Goal: Navigation & Orientation: Understand site structure

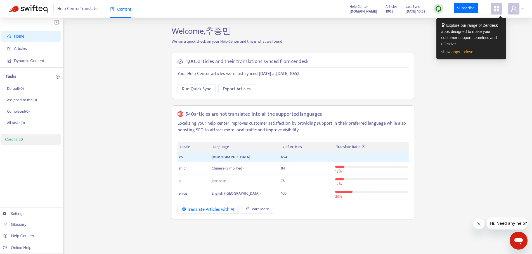
drag, startPoint x: 480, startPoint y: 228, endPoint x: 475, endPoint y: 220, distance: 9.2
click at [480, 228] on button "회사에서 보낸 메시지 닫기" at bounding box center [478, 224] width 11 height 11
drag, startPoint x: 466, startPoint y: 159, endPoint x: 443, endPoint y: 124, distance: 42.1
click at [459, 147] on div "Home Articles Dynamic Content Tasks Default ( 0 ) Assigned to me ( 0 ) Complete…" at bounding box center [265, 189] width 515 height 327
drag, startPoint x: 446, startPoint y: 95, endPoint x: 468, endPoint y: 66, distance: 36.0
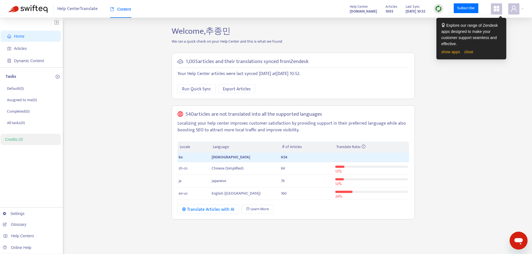
click at [447, 95] on div "Home Articles Dynamic Content Tasks Default ( 0 ) Assigned to me ( 0 ) Complete…" at bounding box center [265, 189] width 515 height 327
drag, startPoint x: 180, startPoint y: 59, endPoint x: 324, endPoint y: 58, distance: 144.7
click at [324, 59] on div "1,005 articles and their translations synced from Zendesk" at bounding box center [292, 62] width 231 height 6
click at [466, 85] on div "Home Articles Dynamic Content Tasks Default ( 0 ) Assigned to me ( 0 ) Complete…" at bounding box center [265, 189] width 515 height 327
click at [470, 51] on link "close" at bounding box center [468, 52] width 9 height 4
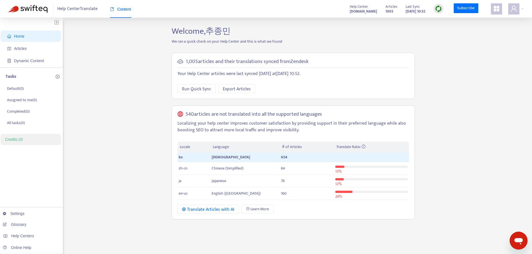
click at [520, 96] on div "Home Articles Dynamic Content Tasks Default ( 0 ) Assigned to me ( 0 ) Complete…" at bounding box center [265, 189] width 515 height 327
click at [521, 6] on div at bounding box center [515, 8] width 15 height 11
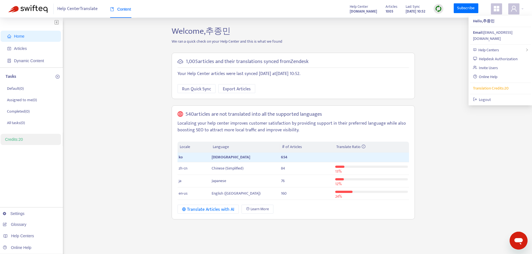
click at [498, 7] on icon "appstore" at bounding box center [496, 9] width 6 height 6
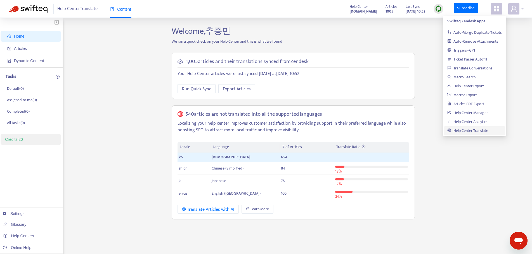
drag, startPoint x: 430, startPoint y: 38, endPoint x: 447, endPoint y: 18, distance: 26.1
click at [439, 31] on div "Home Articles Dynamic Content Tasks Default ( 0 ) Assigned to me ( 0 ) Complete…" at bounding box center [265, 189] width 515 height 327
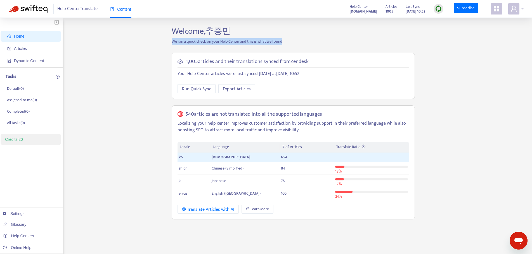
click at [440, 10] on img at bounding box center [438, 8] width 7 height 7
click at [454, 66] on div "Home Articles Dynamic Content Tasks Default ( 0 ) Assigned to me ( 0 ) Complete…" at bounding box center [265, 189] width 515 height 327
click at [473, 51] on div "Home Articles Dynamic Content Tasks Default ( 0 ) Assigned to me ( 0 ) Complete…" at bounding box center [265, 189] width 515 height 327
drag, startPoint x: 388, startPoint y: 12, endPoint x: 375, endPoint y: 3, distance: 16.3
click at [381, 3] on div "Articles 1005 Last Sync Sep 18, 2025 10:52" at bounding box center [414, 8] width 66 height 11
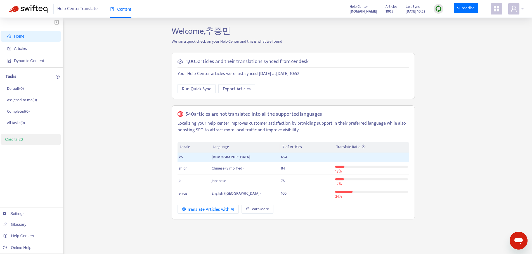
click at [475, 75] on div "Home Articles Dynamic Content Tasks Default ( 0 ) Assigned to me ( 0 ) Complete…" at bounding box center [265, 189] width 515 height 327
click at [452, 134] on div "Home Articles Dynamic Content Tasks Default ( 0 ) Assigned to me ( 0 ) Complete…" at bounding box center [265, 189] width 515 height 327
